Goal: Information Seeking & Learning: Learn about a topic

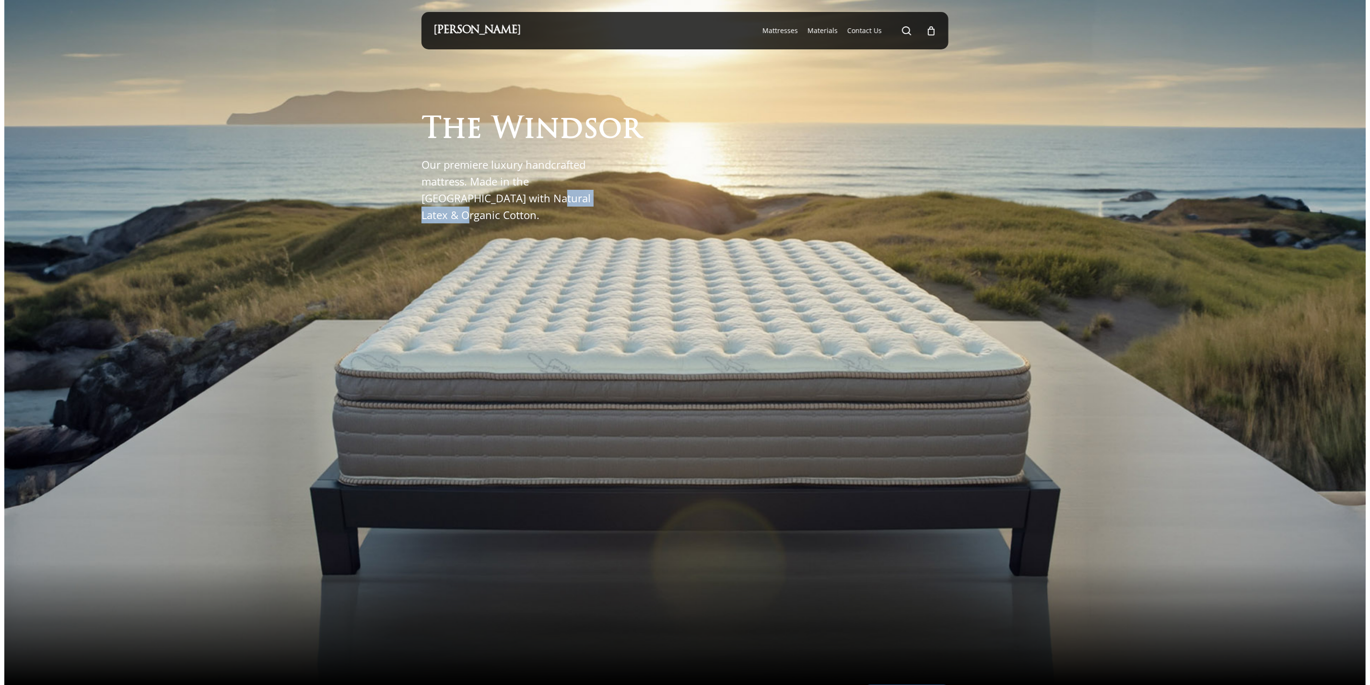
drag, startPoint x: 504, startPoint y: 216, endPoint x: 593, endPoint y: 216, distance: 89.2
click at [593, 216] on p "Our premiere luxury handcrafted mattress. Made in the USA with Natural Latex & …" at bounding box center [511, 190] width 180 height 68
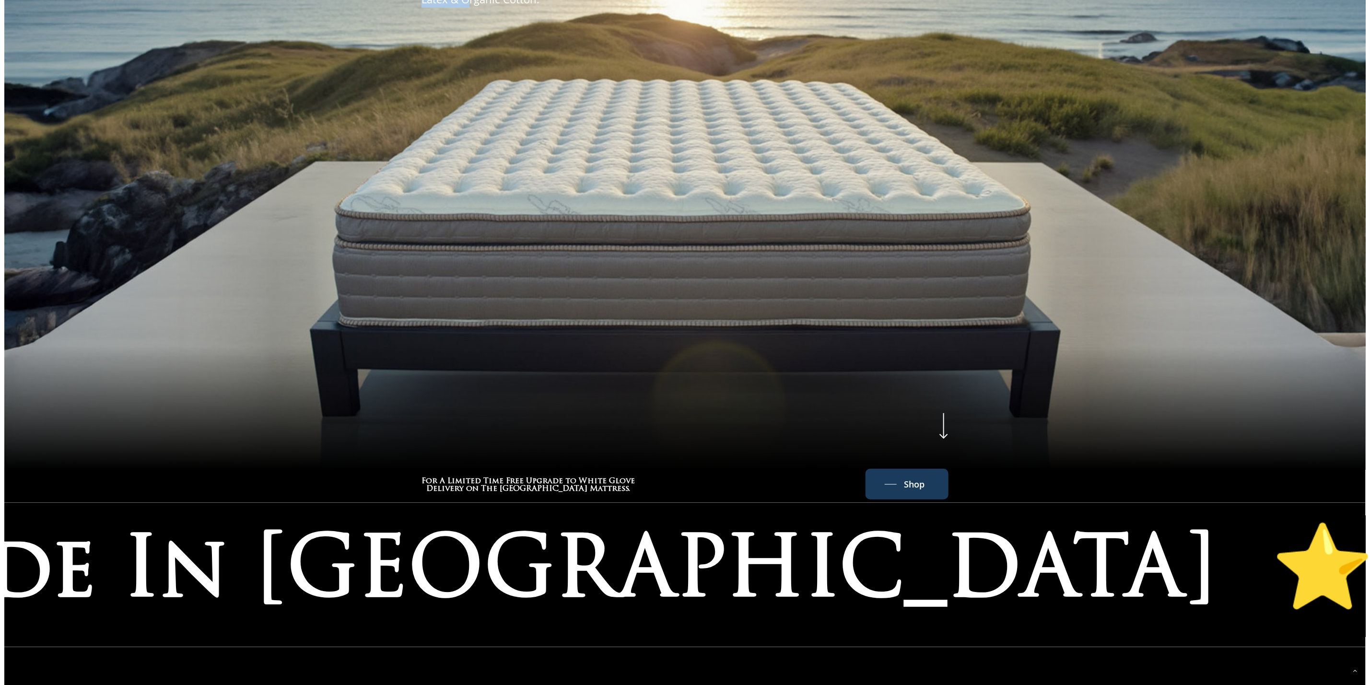
scroll to position [432, 0]
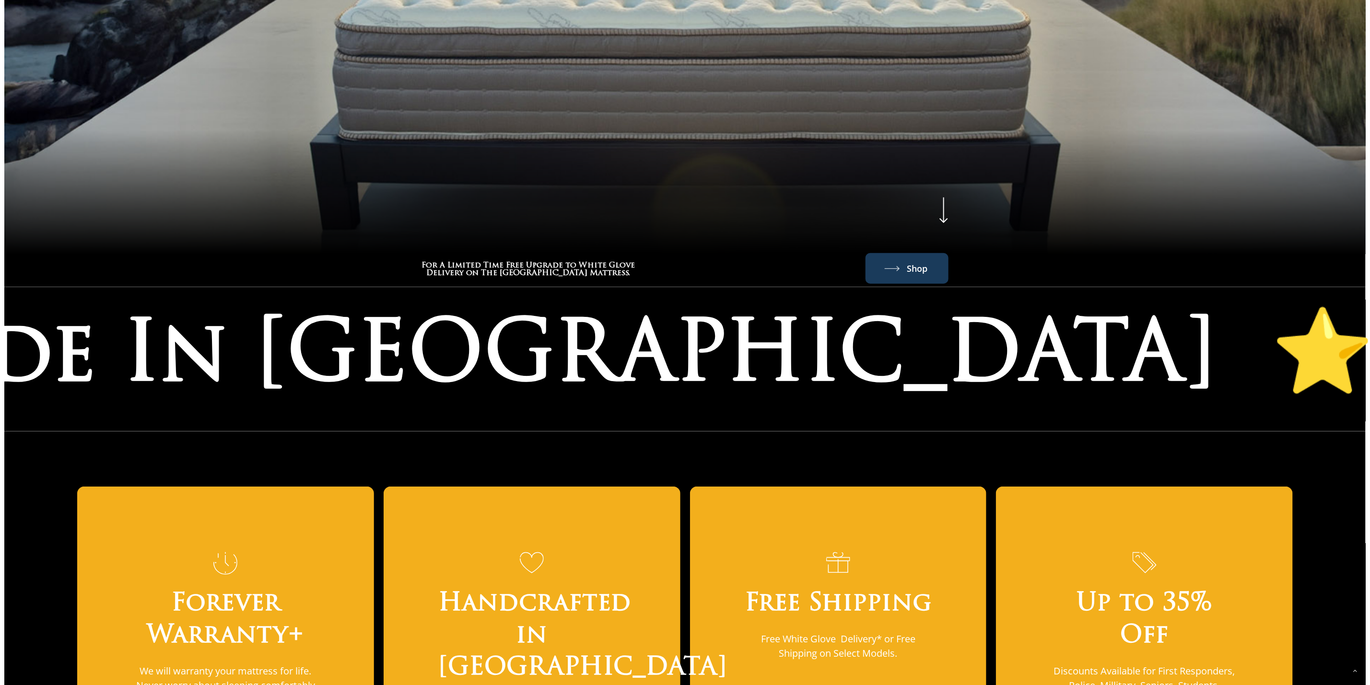
click at [915, 265] on span "Shop" at bounding box center [917, 268] width 21 height 15
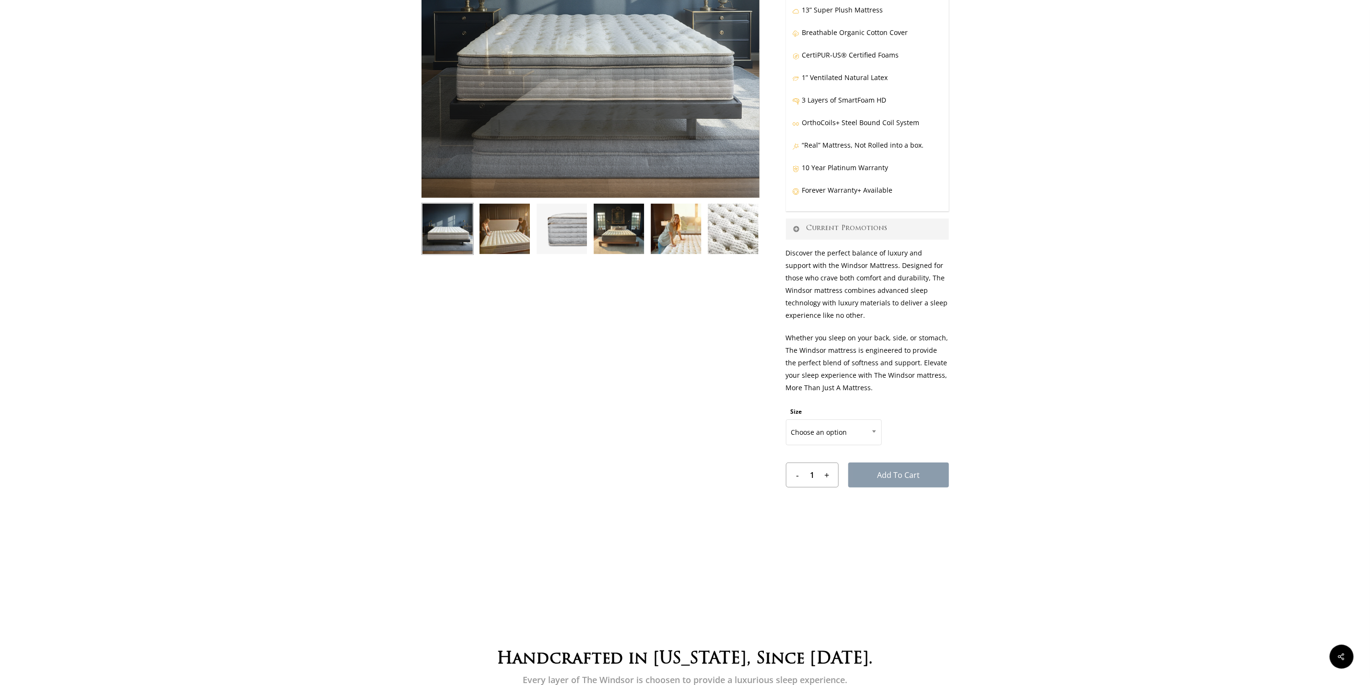
scroll to position [360, 0]
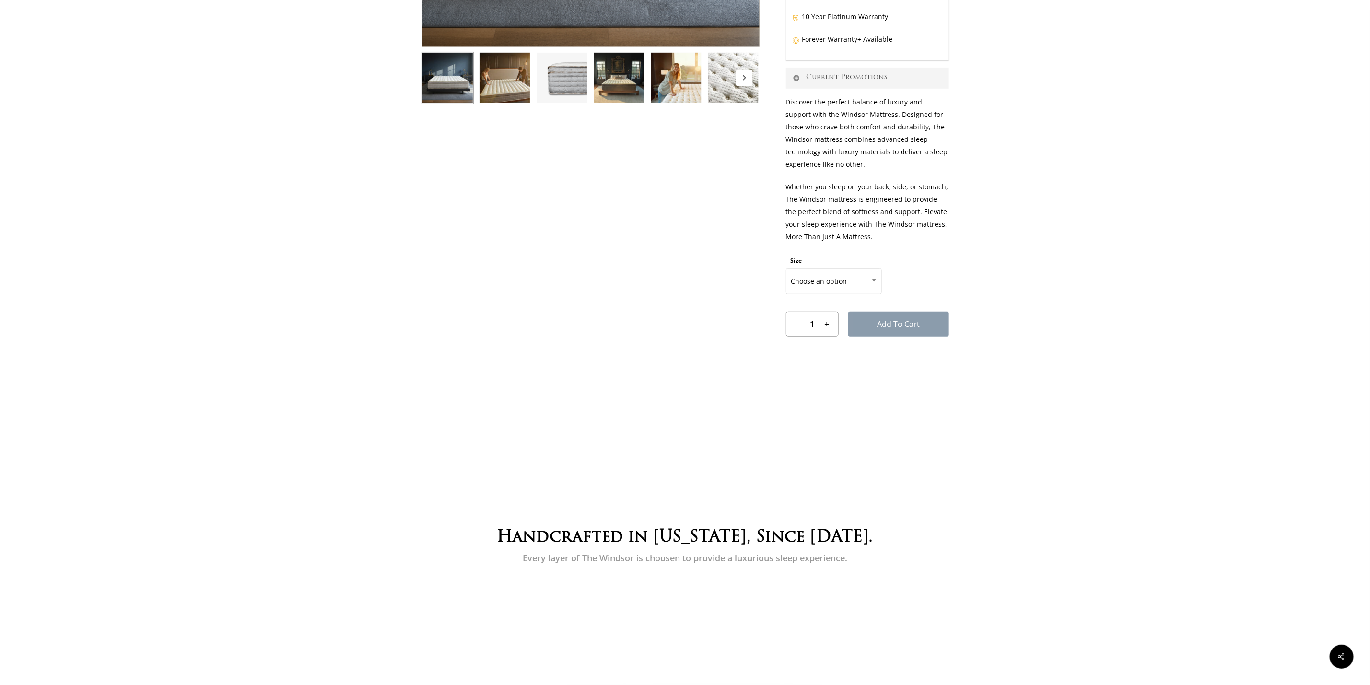
click at [727, 86] on img at bounding box center [733, 78] width 52 height 52
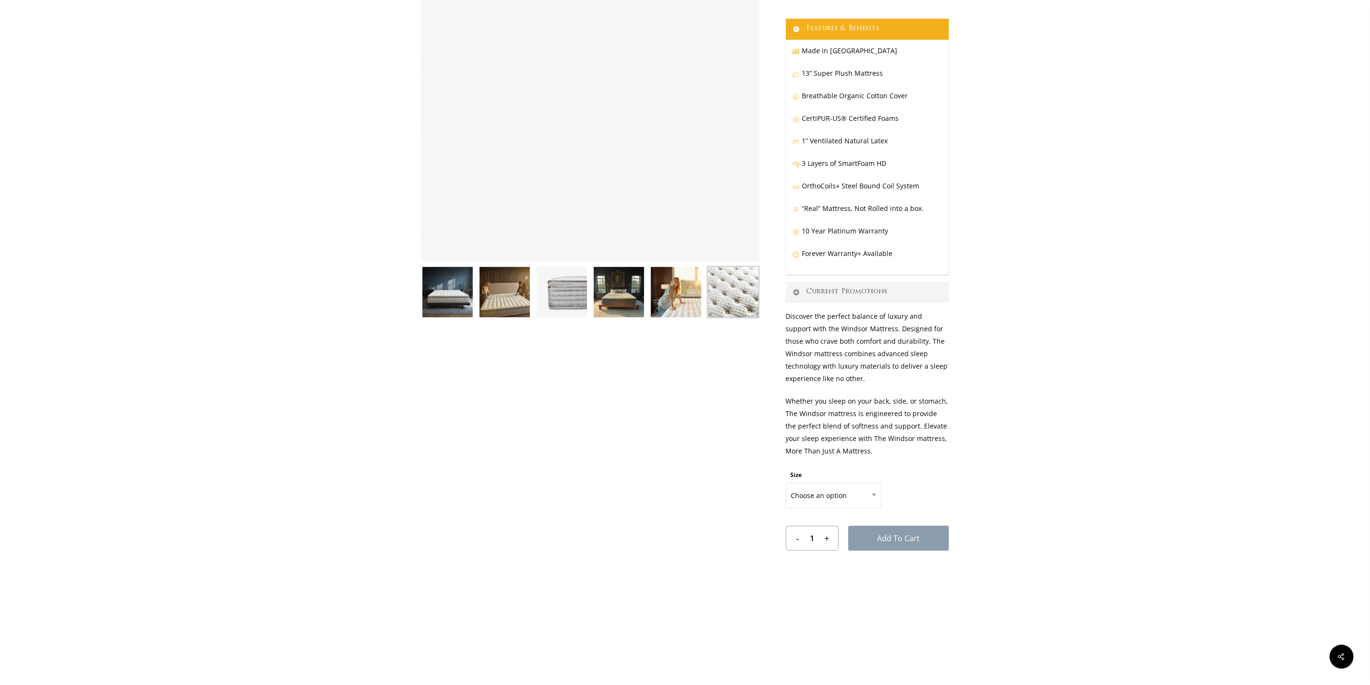
scroll to position [144, 0]
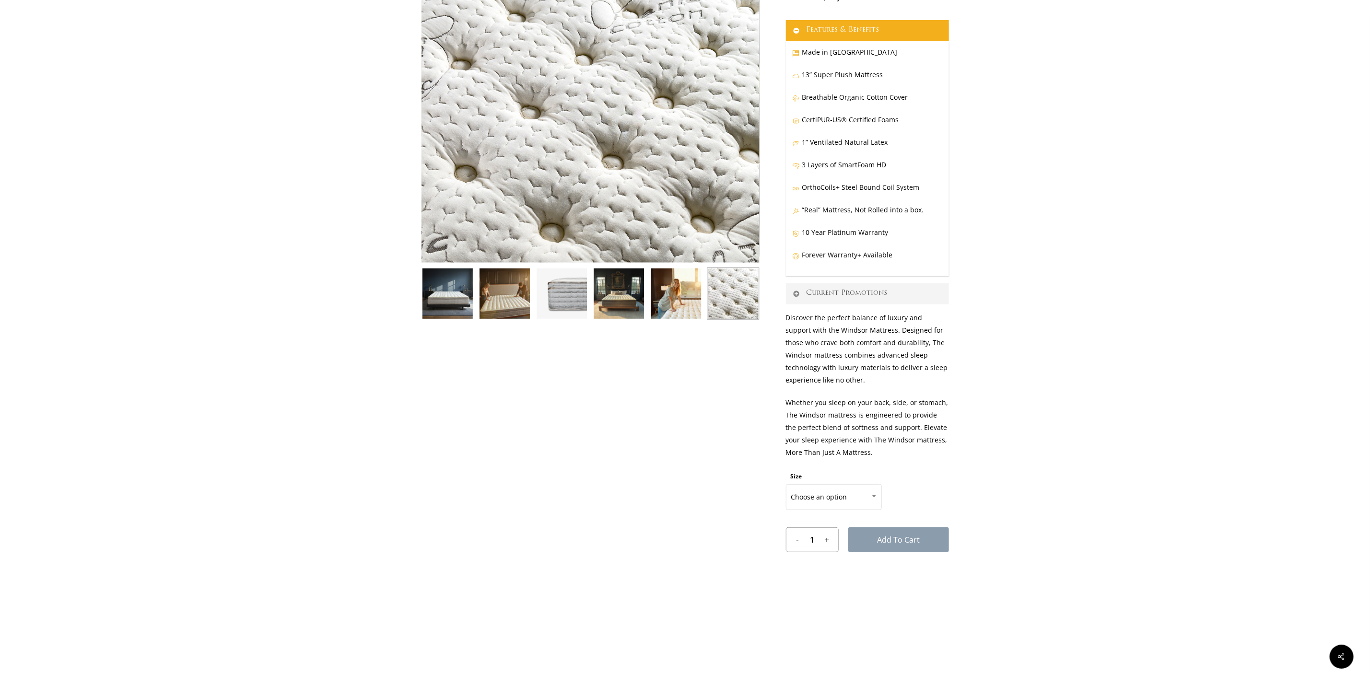
click at [783, 318] on div "🔍 The Windsor Mattress Rated 4.59 out of 5 based on 223 customer ratings 223 cu…" at bounding box center [684, 267] width 527 height 684
drag, startPoint x: 908, startPoint y: 98, endPoint x: 801, endPoint y: 106, distance: 106.8
click at [801, 106] on p "Breathable Organic Cotton Cover" at bounding box center [868, 102] width 150 height 23
click at [602, 458] on div "🔍" at bounding box center [590, 267] width 338 height 684
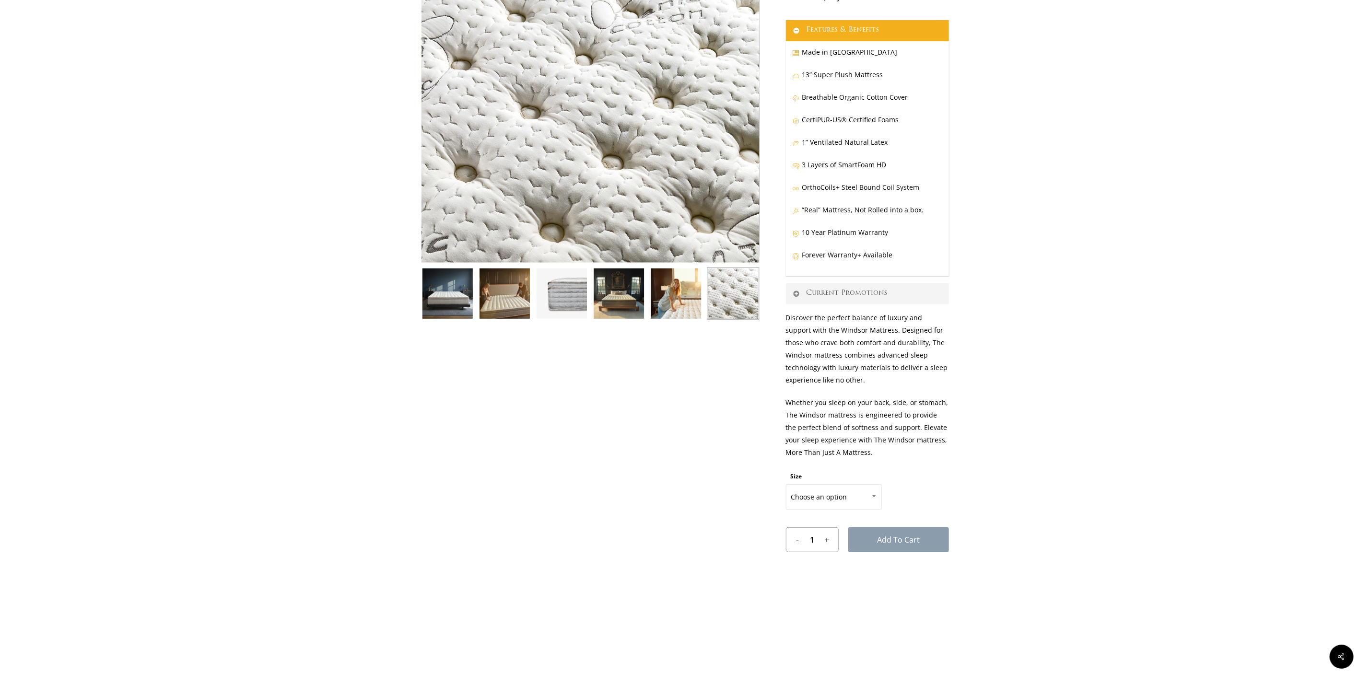
drag, startPoint x: 638, startPoint y: 423, endPoint x: 638, endPoint y: 442, distance: 18.7
click at [638, 442] on div "🔍" at bounding box center [590, 267] width 338 height 684
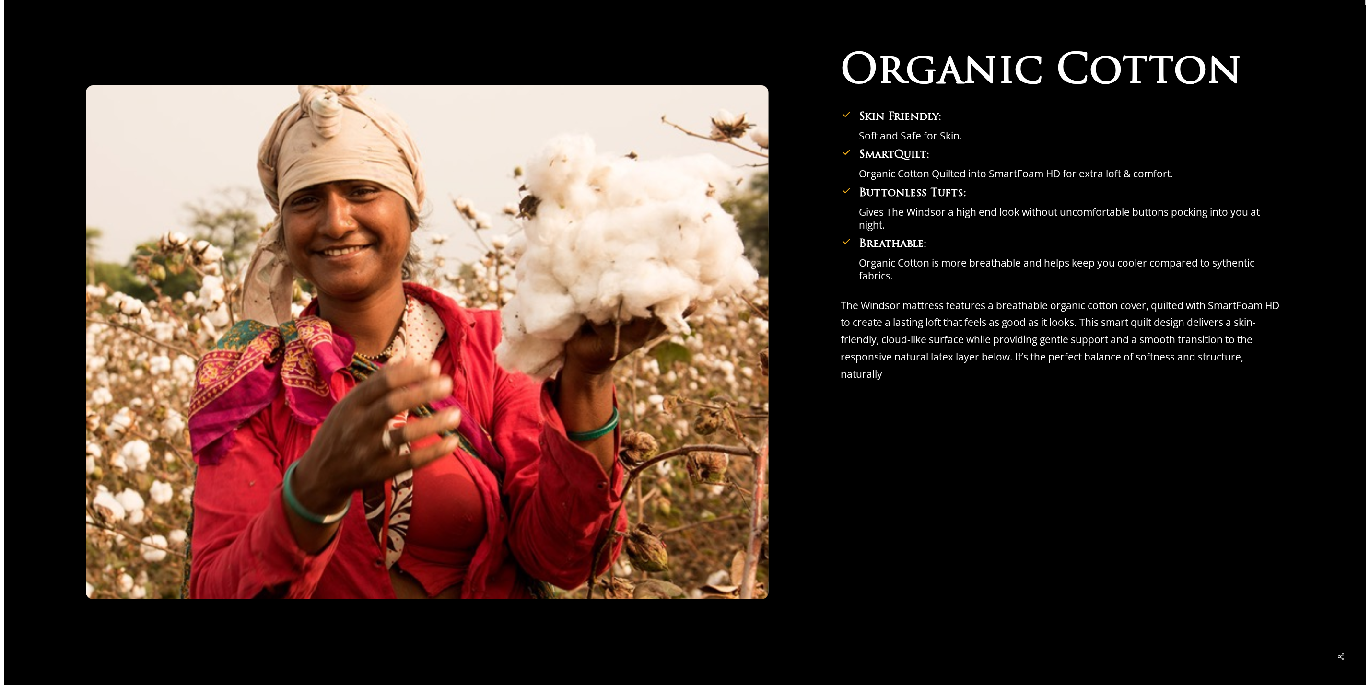
scroll to position [2230, 0]
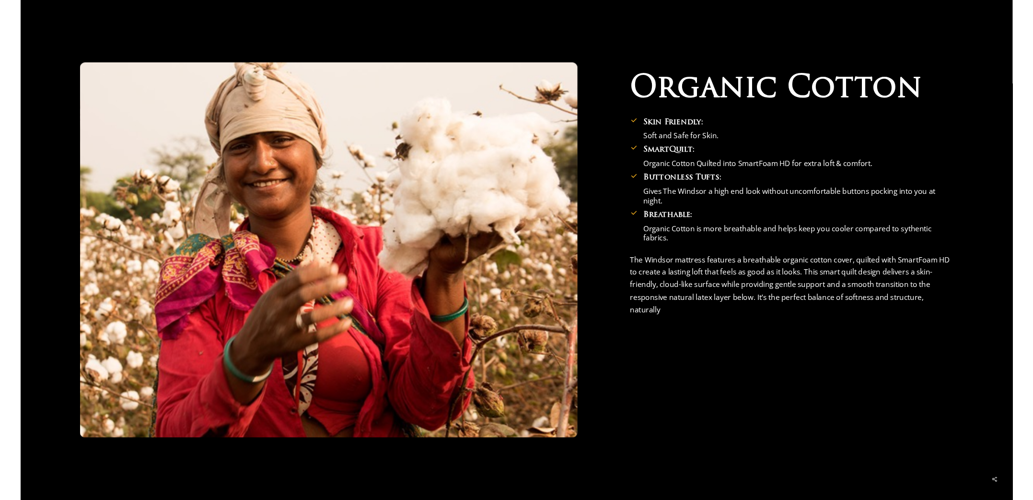
scroll to position [2158, 0]
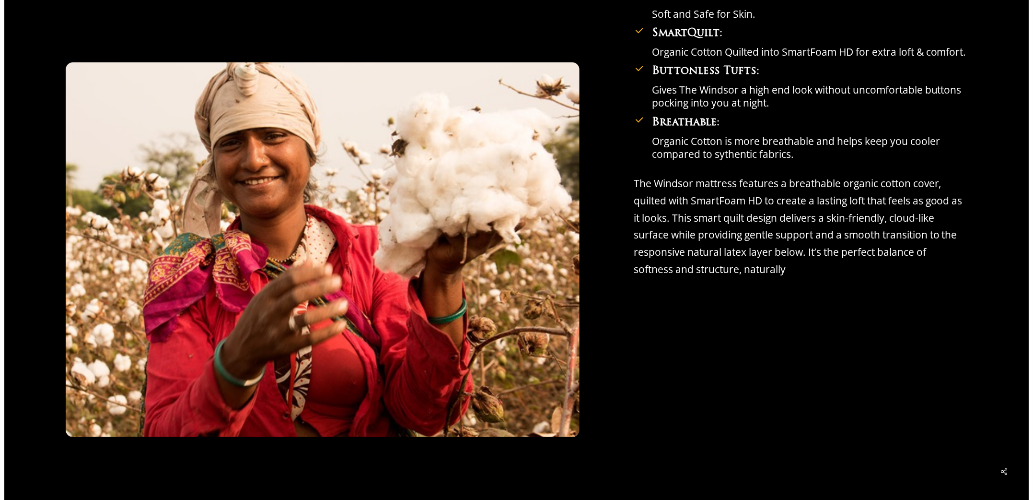
click at [78, 284] on div at bounding box center [323, 249] width 514 height 375
click at [680, 221] on p "The Windsor mattress features a breathable organic cotton cover, quilted with S…" at bounding box center [801, 226] width 334 height 103
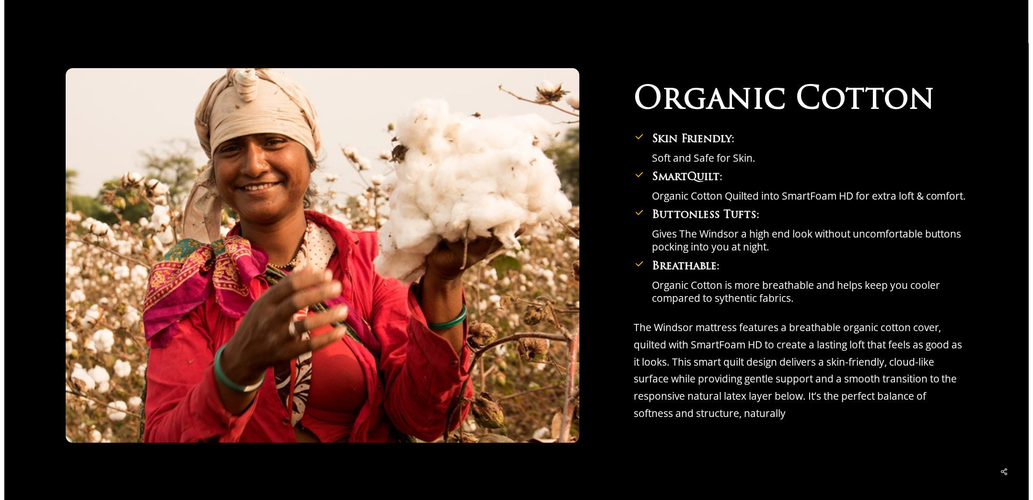
scroll to position [2086, 0]
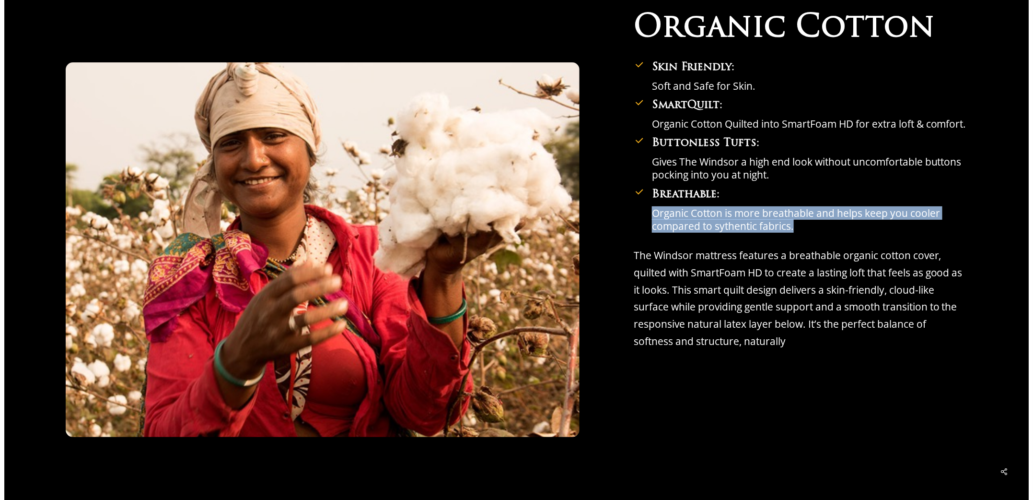
drag, startPoint x: 652, startPoint y: 222, endPoint x: 802, endPoint y: 232, distance: 150.5
click at [802, 232] on li "Breathable: Organic Cotton is more breathable and helps keep you cooler compare…" at bounding box center [801, 210] width 334 height 47
copy p "Organic Cotton is more breathable and helps keep you cooler compared to sythent…"
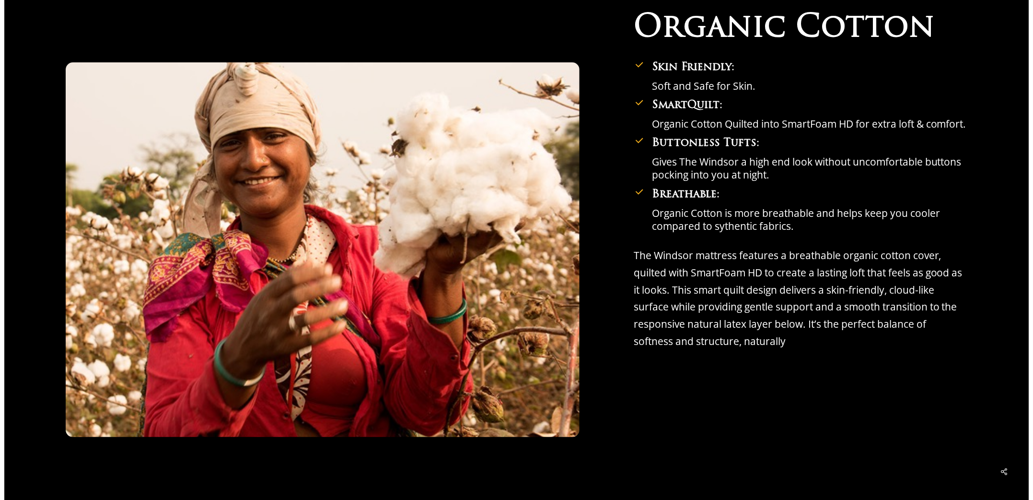
click at [701, 308] on p "The Windsor mattress features a breathable organic cotton cover, quilted with S…" at bounding box center [801, 298] width 334 height 103
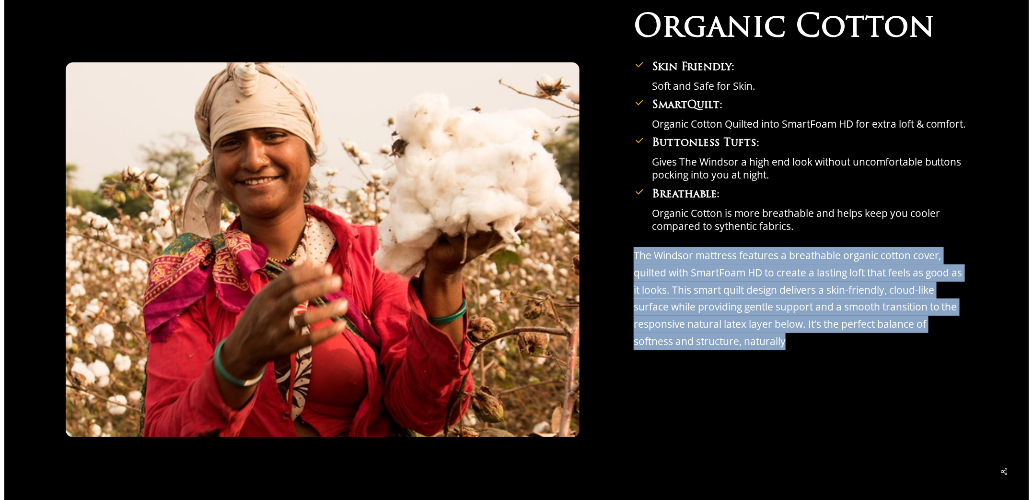
drag, startPoint x: 636, startPoint y: 262, endPoint x: 767, endPoint y: 353, distance: 159.1
click at [767, 350] on p "The Windsor mattress features a breathable organic cotton cover, quilted with S…" at bounding box center [801, 298] width 334 height 103
copy p "The Windsor mattress features a breathable organic cotton cover, quilted with S…"
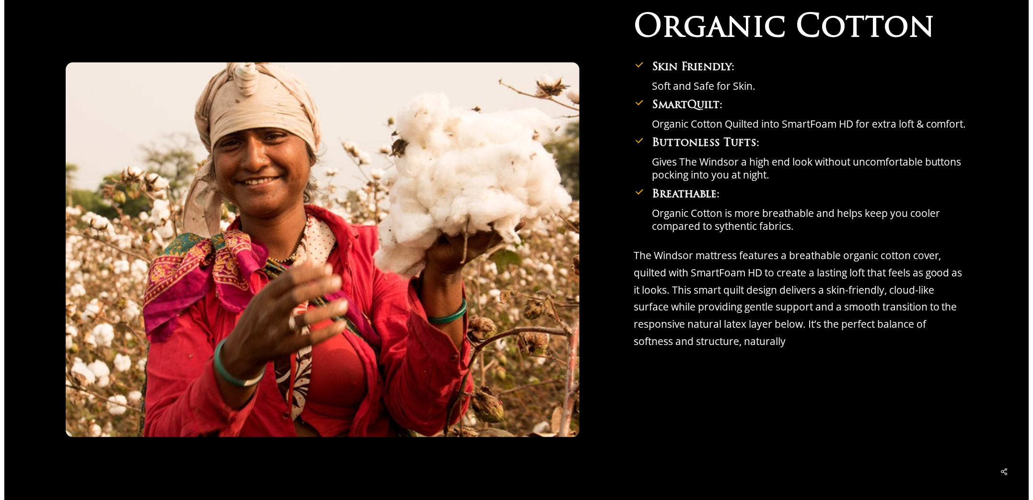
click at [936, 152] on h3 "Buttonless Tufts:" at bounding box center [810, 143] width 316 height 16
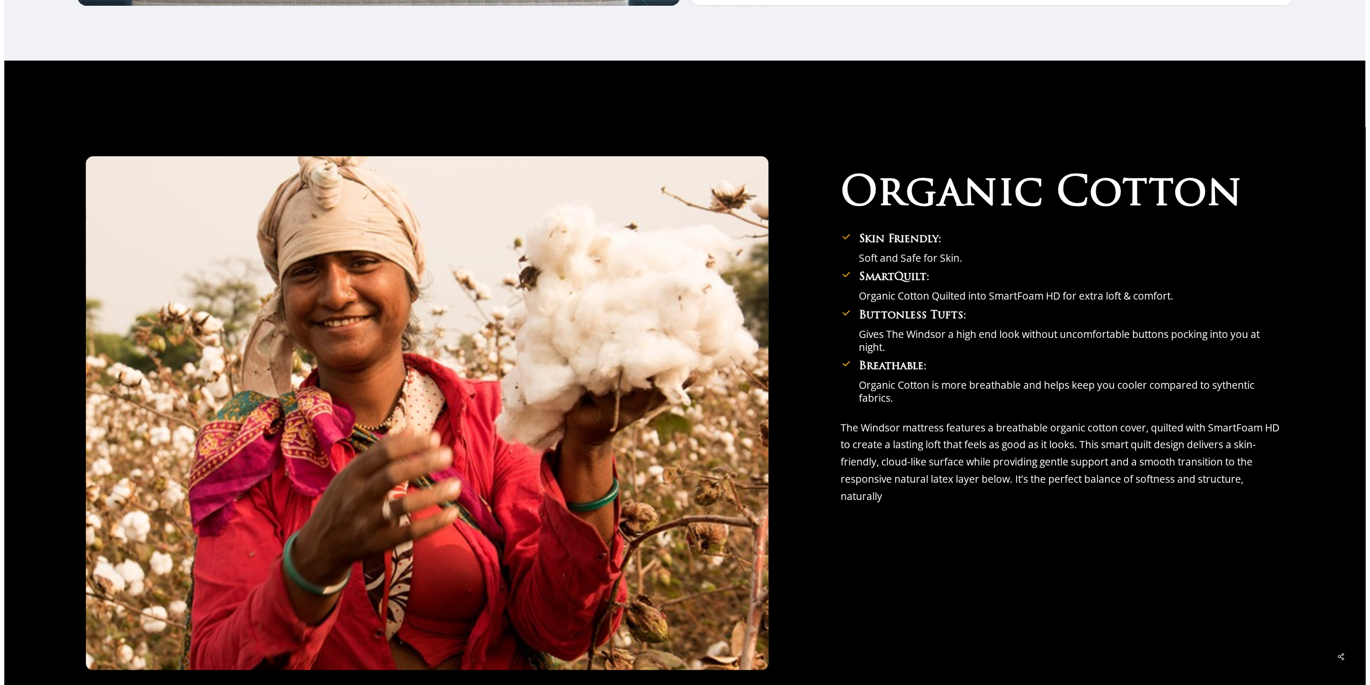
click at [928, 485] on p "The Windsor mattress features a breathable organic cotton cover, quilted with S…" at bounding box center [1062, 462] width 443 height 85
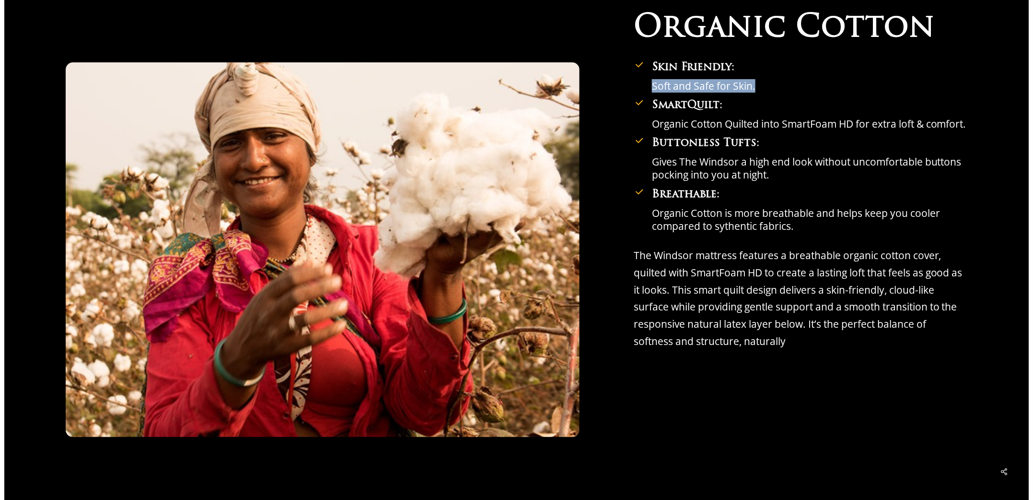
drag, startPoint x: 656, startPoint y: 91, endPoint x: 759, endPoint y: 91, distance: 102.6
click at [759, 91] on p "Soft and Safe for Skin." at bounding box center [810, 86] width 316 height 13
copy p "Soft and Safe for Skin."
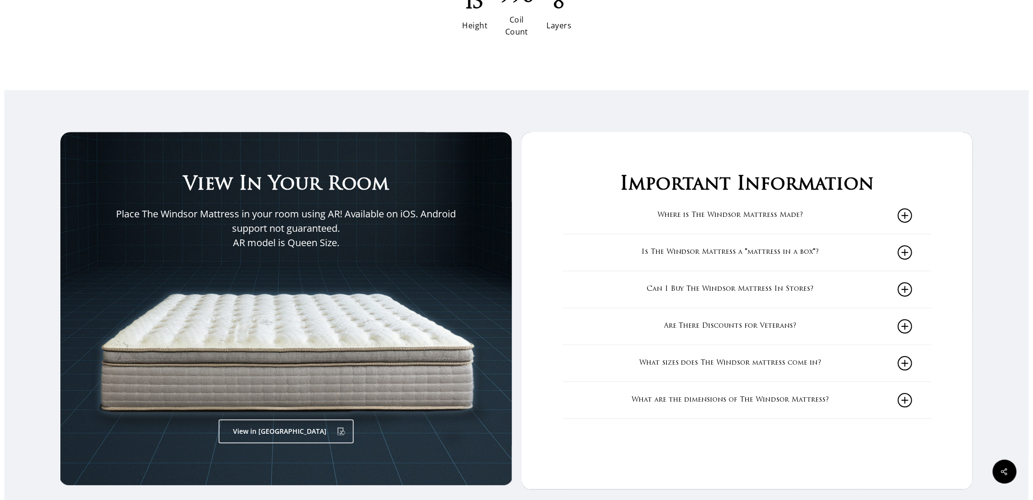
scroll to position [0, 0]
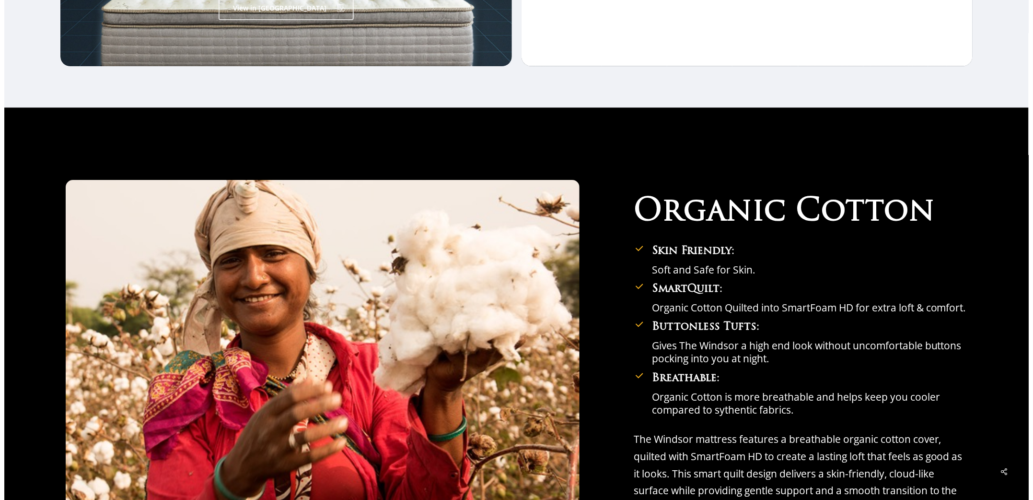
scroll to position [2014, 0]
